Goal: Information Seeking & Learning: Find specific fact

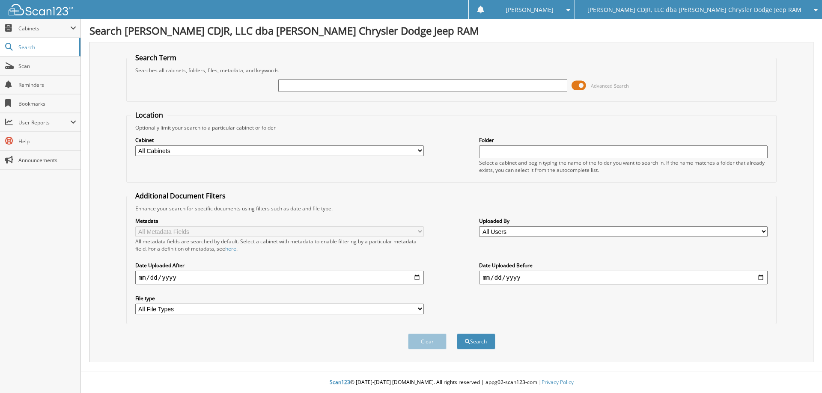
click at [140, 280] on input "date" at bounding box center [279, 278] width 288 height 14
type input "[DATE]"
click at [332, 88] on input "text" at bounding box center [422, 85] width 288 height 13
type input "[PERSON_NAME]"
click at [481, 341] on button "Search" at bounding box center [476, 342] width 39 height 16
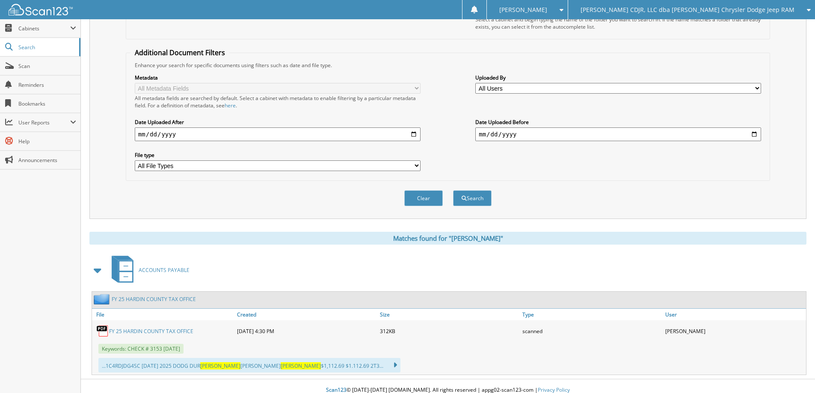
scroll to position [151, 0]
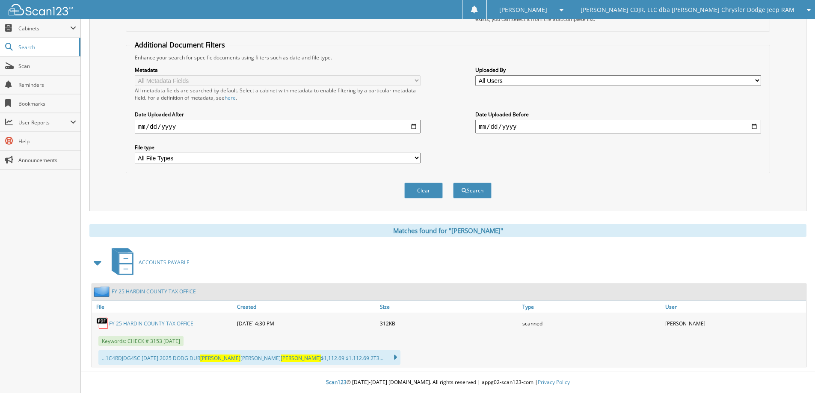
click at [139, 323] on link "FY 25 HARDIN COUNTY TAX OFFICE" at bounding box center [151, 323] width 84 height 7
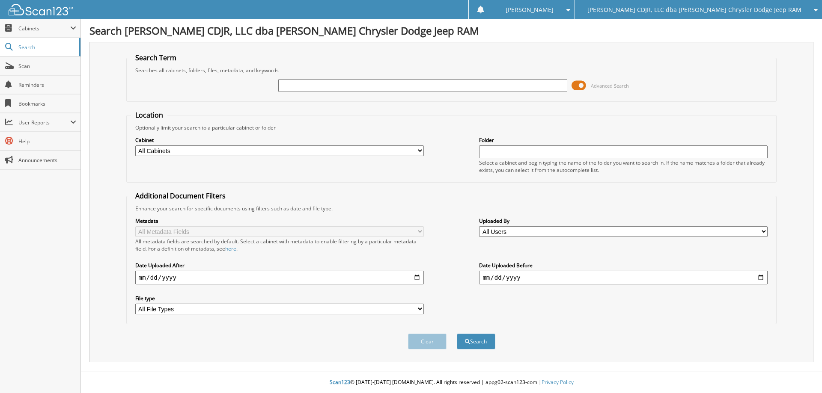
click at [139, 278] on input "date" at bounding box center [279, 278] width 288 height 14
type input "2025-08-12"
click at [296, 88] on input "text" at bounding box center [422, 85] width 288 height 13
type input "C557519"
click at [479, 340] on button "Search" at bounding box center [476, 342] width 39 height 16
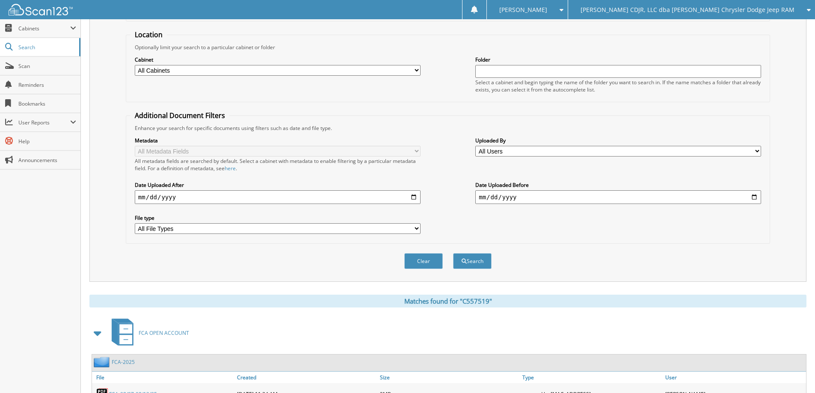
scroll to position [254, 0]
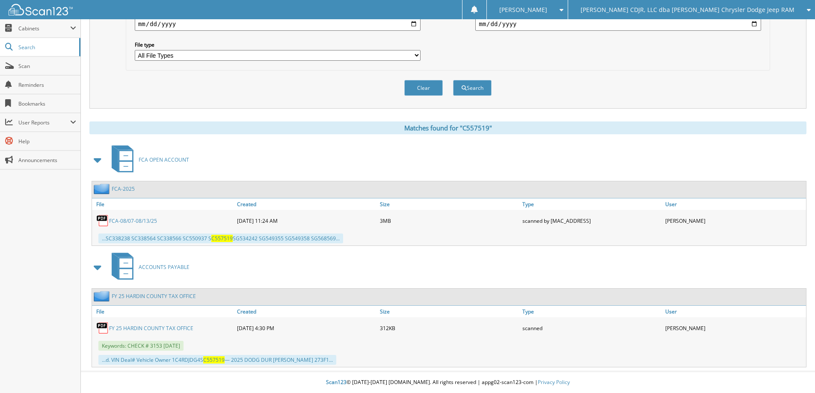
click at [120, 188] on link "FCA-2025" at bounding box center [123, 188] width 23 height 7
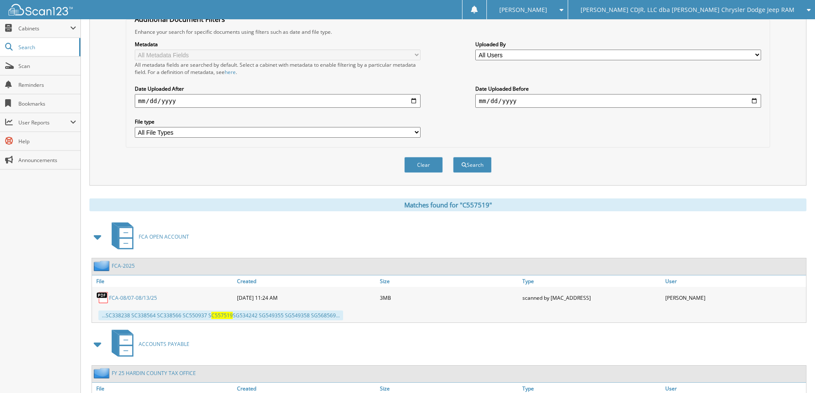
scroll to position [254, 0]
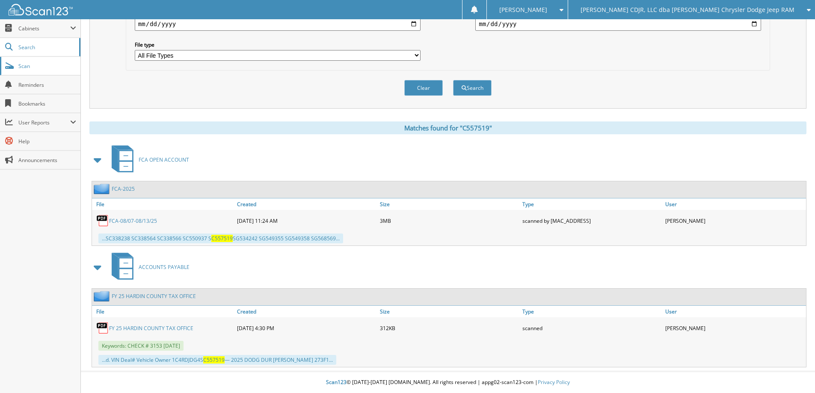
click at [24, 68] on span "Scan" at bounding box center [47, 65] width 58 height 7
